Goal: Task Accomplishment & Management: Use online tool/utility

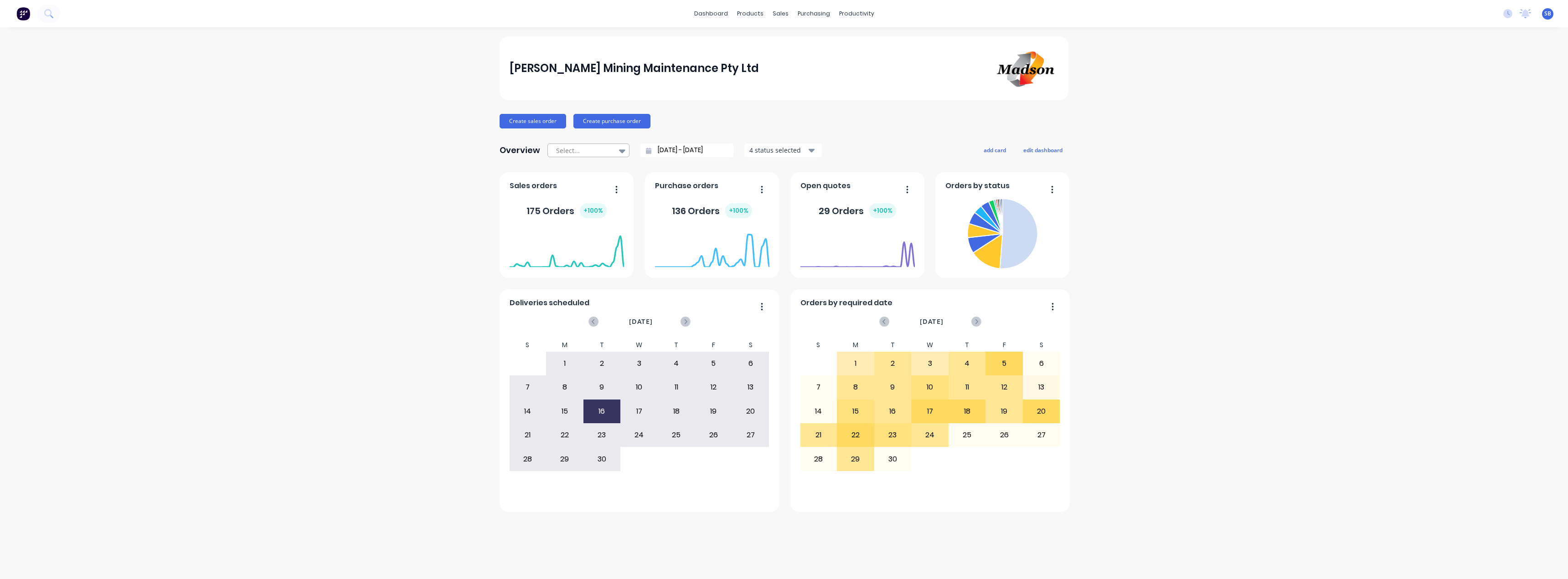
click at [618, 150] on div at bounding box center [622, 150] width 13 height 15
click at [597, 188] on div "Month to date" at bounding box center [588, 188] width 82 height 17
type input "[DATE] - [DATE]"
click at [684, 213] on div "134 Orders + 100 %" at bounding box center [712, 210] width 81 height 15
click at [709, 184] on span "Purchase orders" at bounding box center [687, 186] width 63 height 11
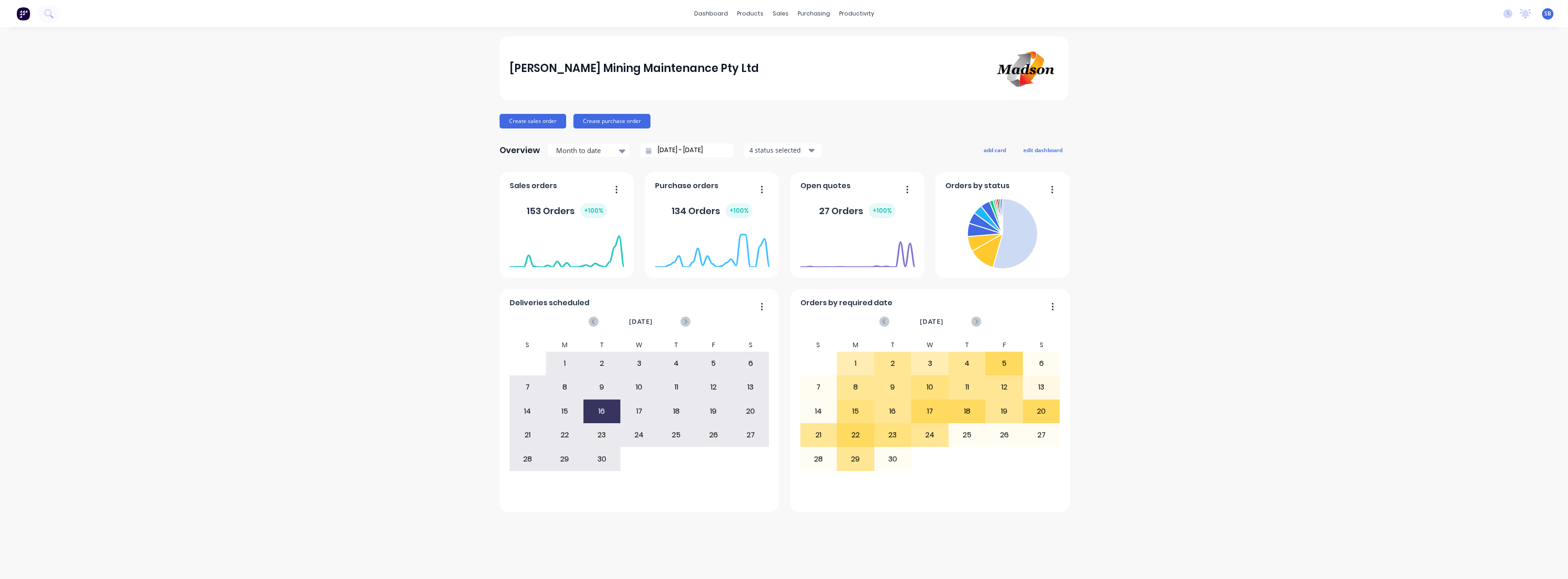
click at [758, 190] on button "button" at bounding box center [758, 190] width 19 height 14
click at [709, 253] on div "Export to Excel Format" at bounding box center [724, 249] width 70 height 13
click at [484, 64] on div "[PERSON_NAME] Mining Maintenance Pty Ltd Create sales order Create purchase ord…" at bounding box center [784, 303] width 1568 height 533
click at [614, 187] on button "button" at bounding box center [612, 190] width 19 height 14
click at [590, 253] on div "Export to Excel Format" at bounding box center [579, 249] width 70 height 13
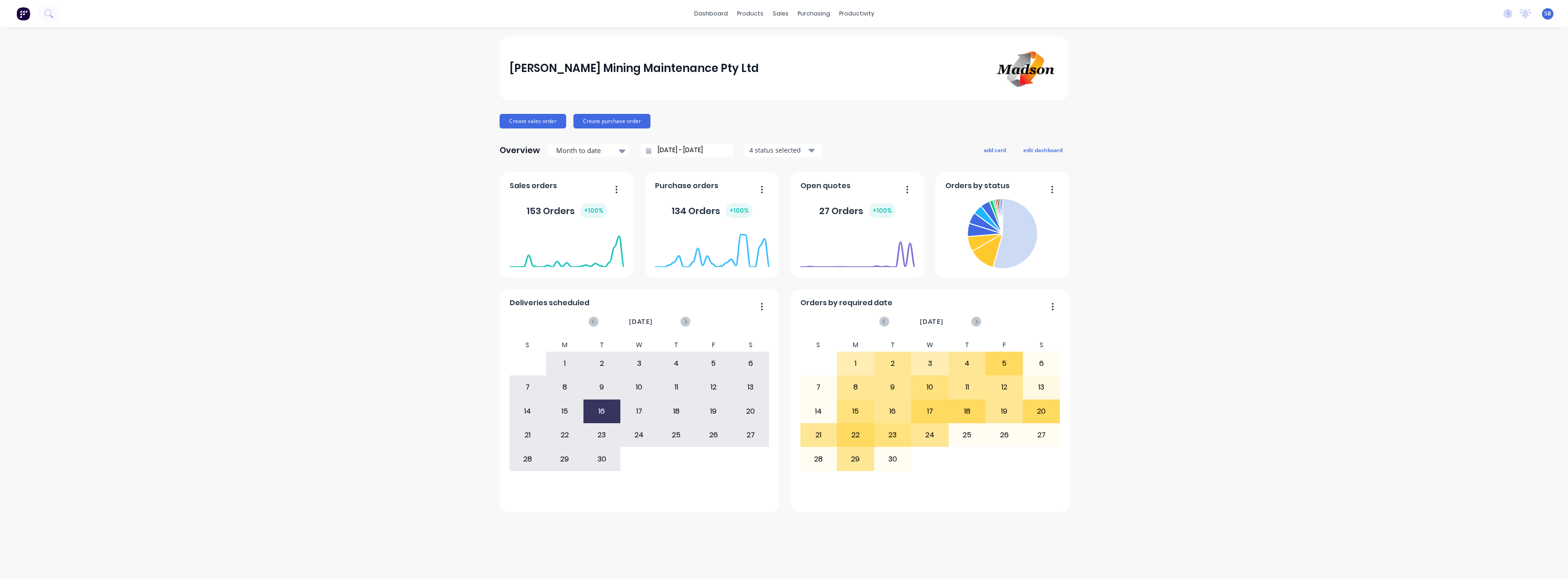
click at [1263, 373] on div "[PERSON_NAME] Mining Maintenance Pty Ltd Create sales order Create purchase ord…" at bounding box center [784, 303] width 1568 height 533
